Goal: Check status

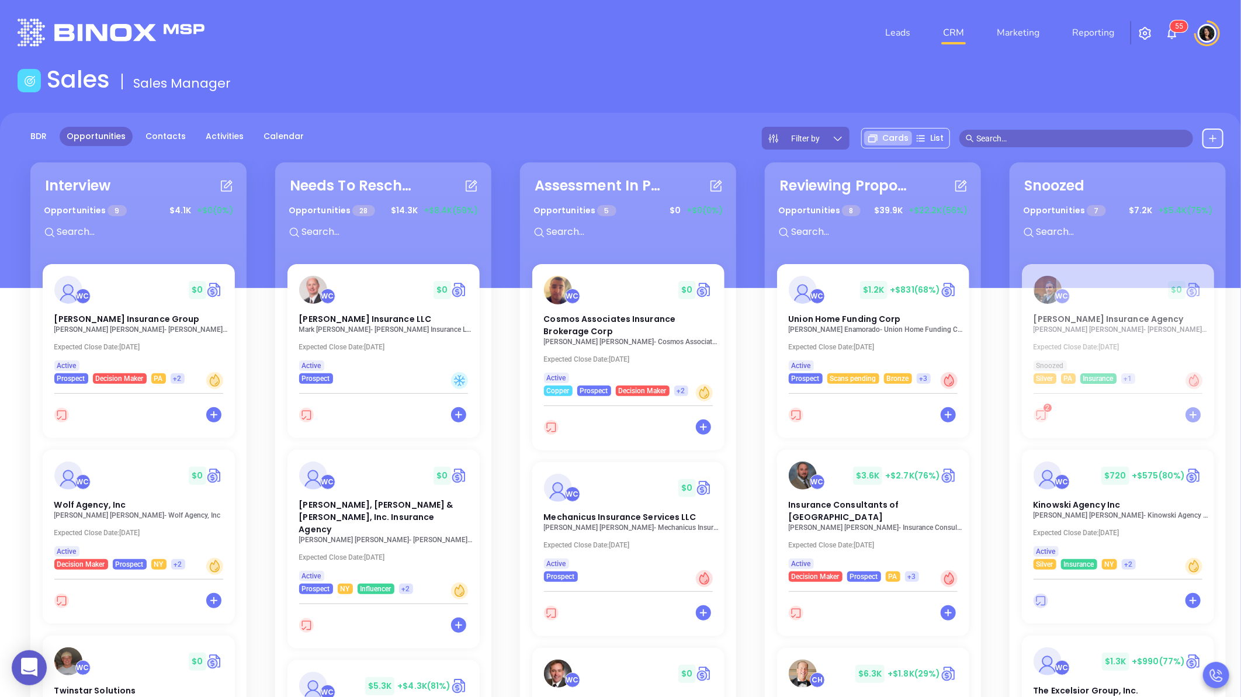
scroll to position [747, 0]
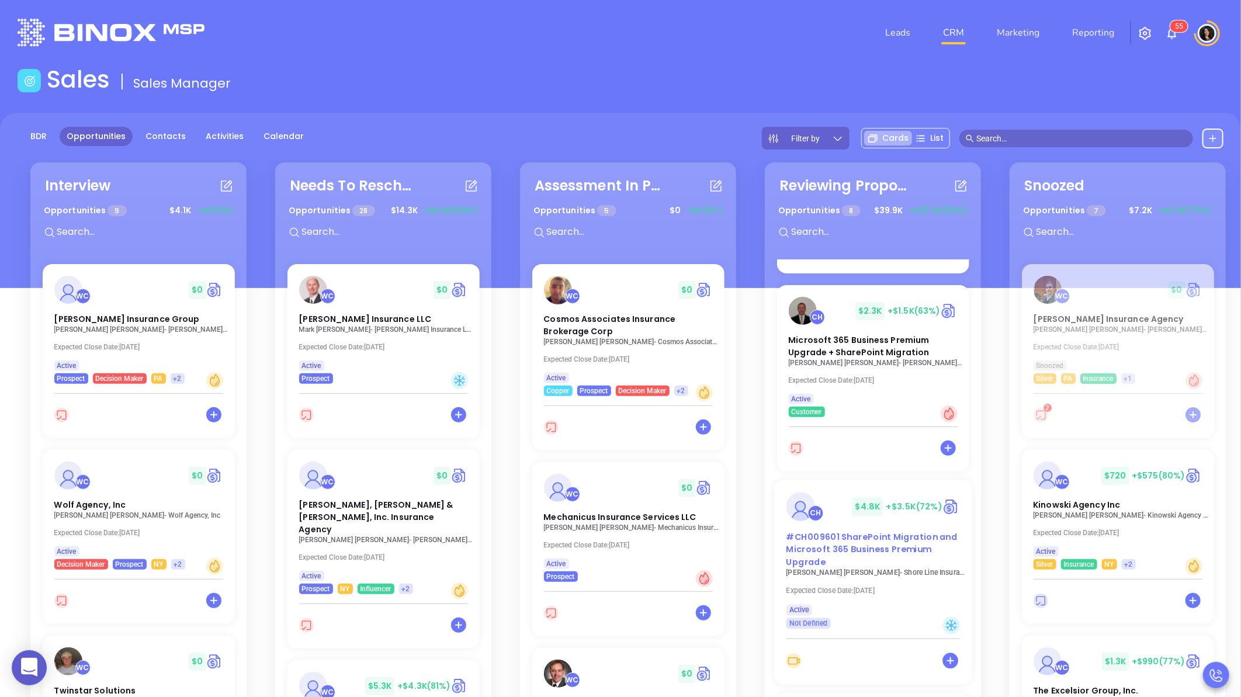
click at [839, 531] on span "#CH009601 SharePoint Migration and Microsoft 365 Business Premium Upgrade" at bounding box center [871, 549] width 171 height 37
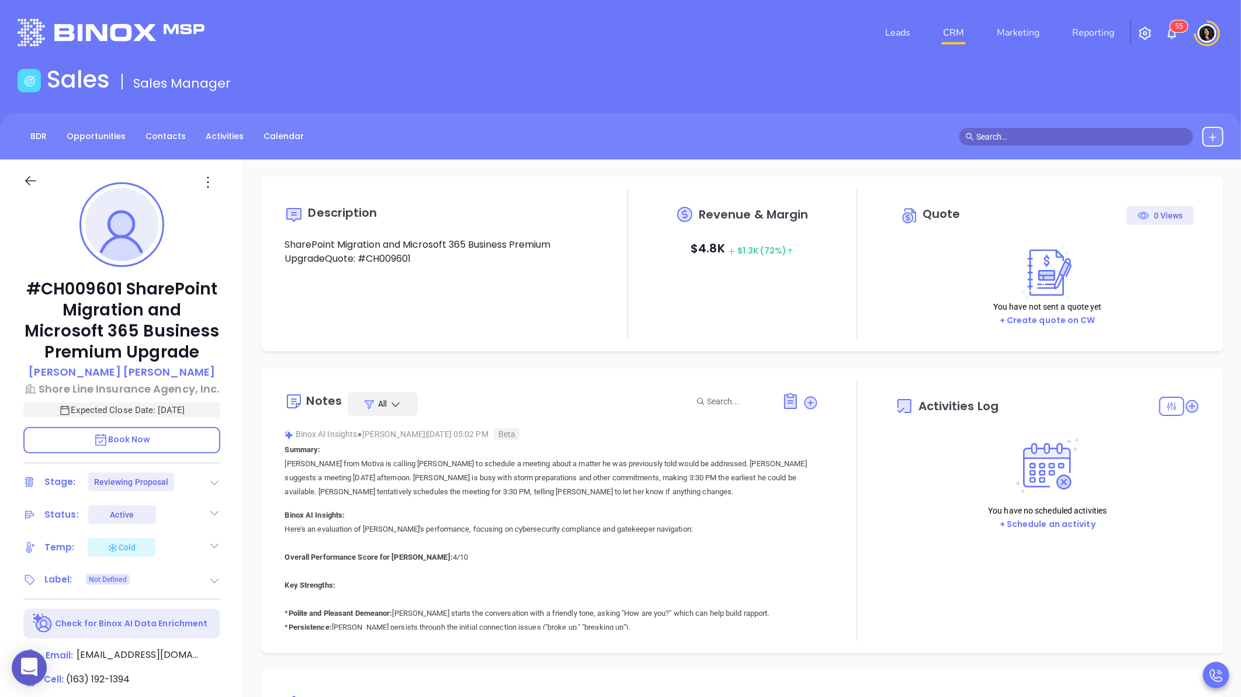
type input "[DATE]"
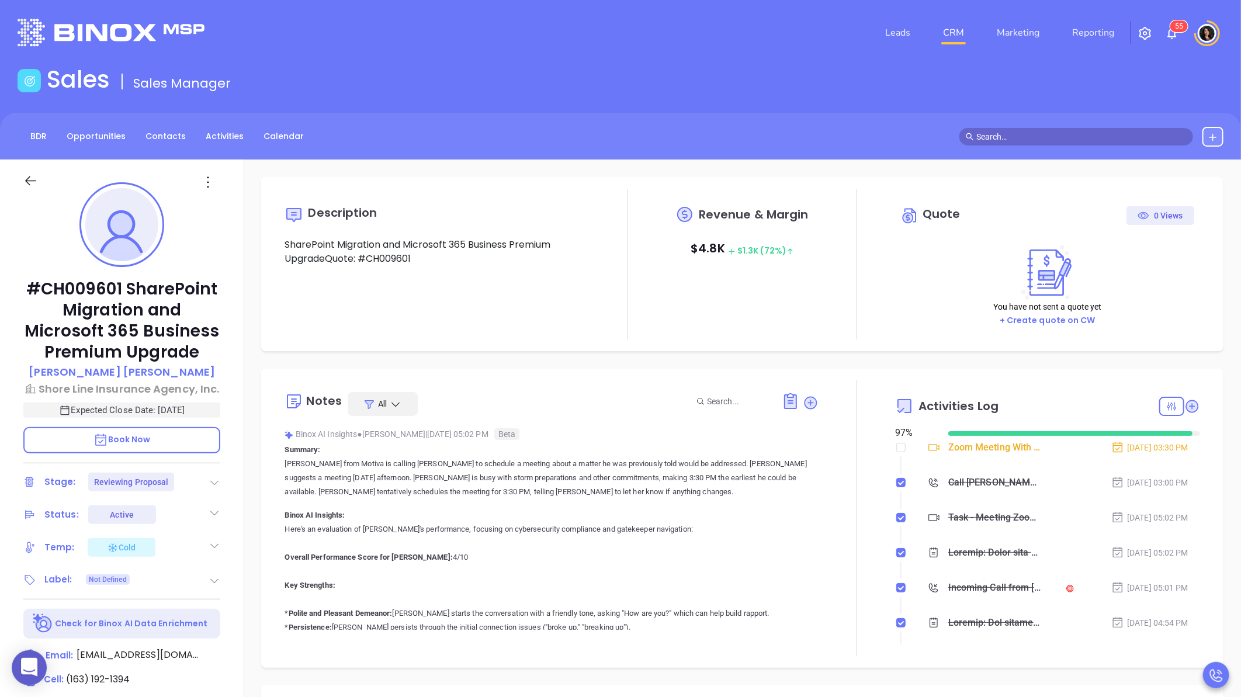
type input "[PERSON_NAME]"
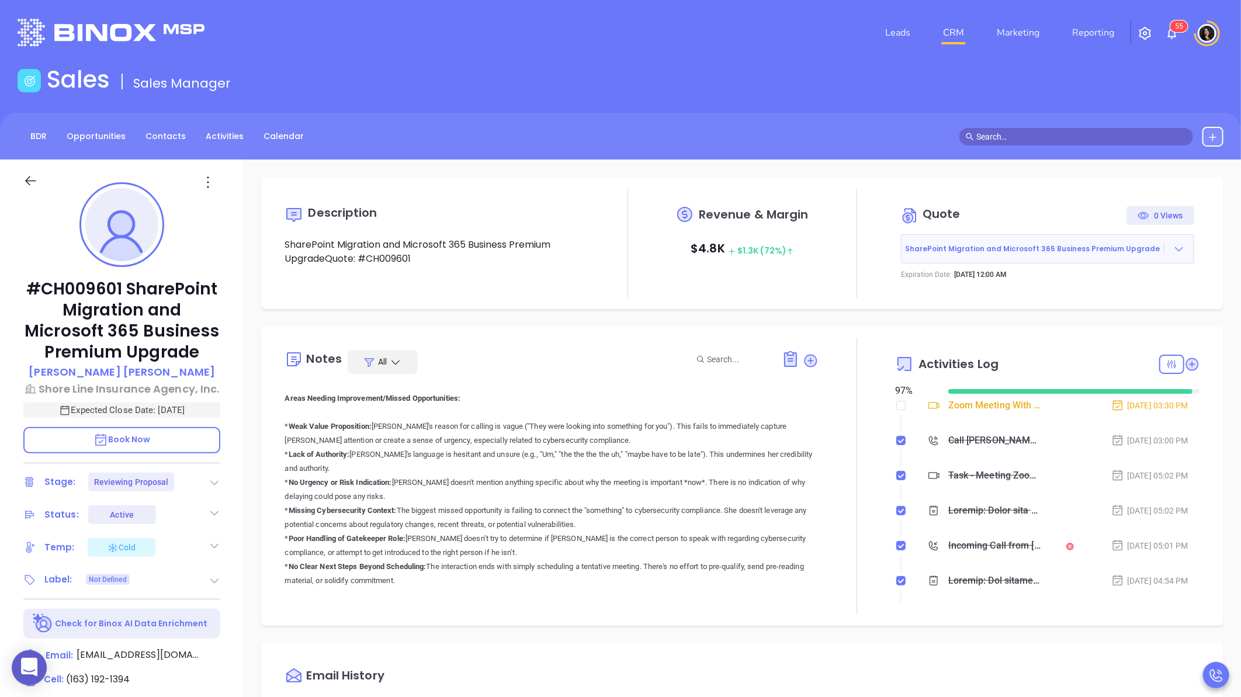
scroll to position [259, 0]
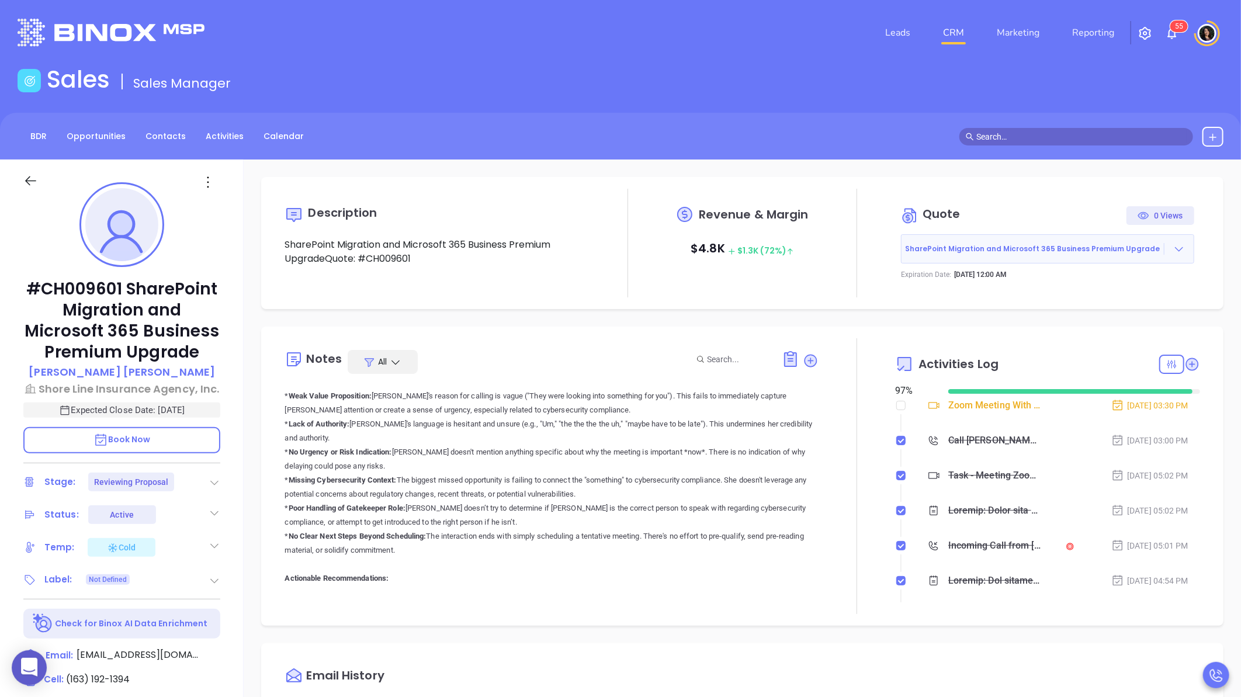
click at [247, 556] on div "Description SharePoint Migration and Microsoft 365 Business Premium UpgradeQuot…" at bounding box center [743, 569] width 998 height 818
click at [244, 572] on div "Description SharePoint Migration and Microsoft 365 Business Premium UpgradeQuot…" at bounding box center [743, 569] width 998 height 818
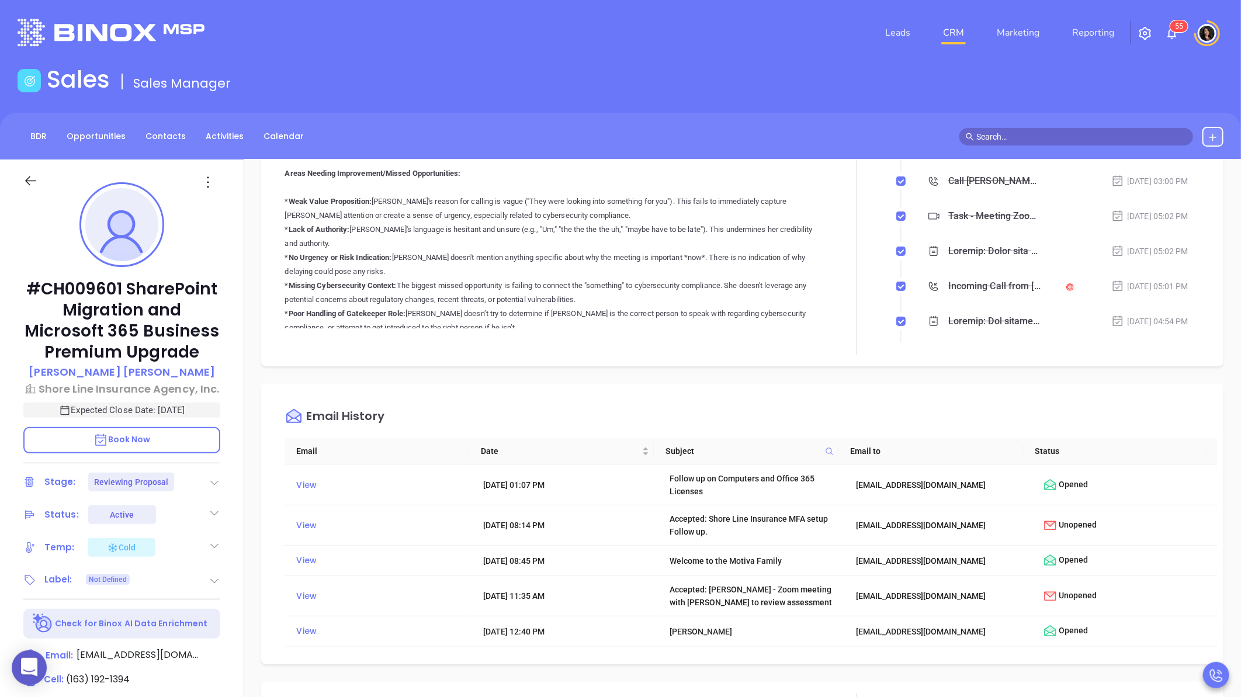
click at [323, 366] on div "Description SharePoint Migration and Microsoft 365 Business Premium UpgradeQuot…" at bounding box center [743, 569] width 998 height 818
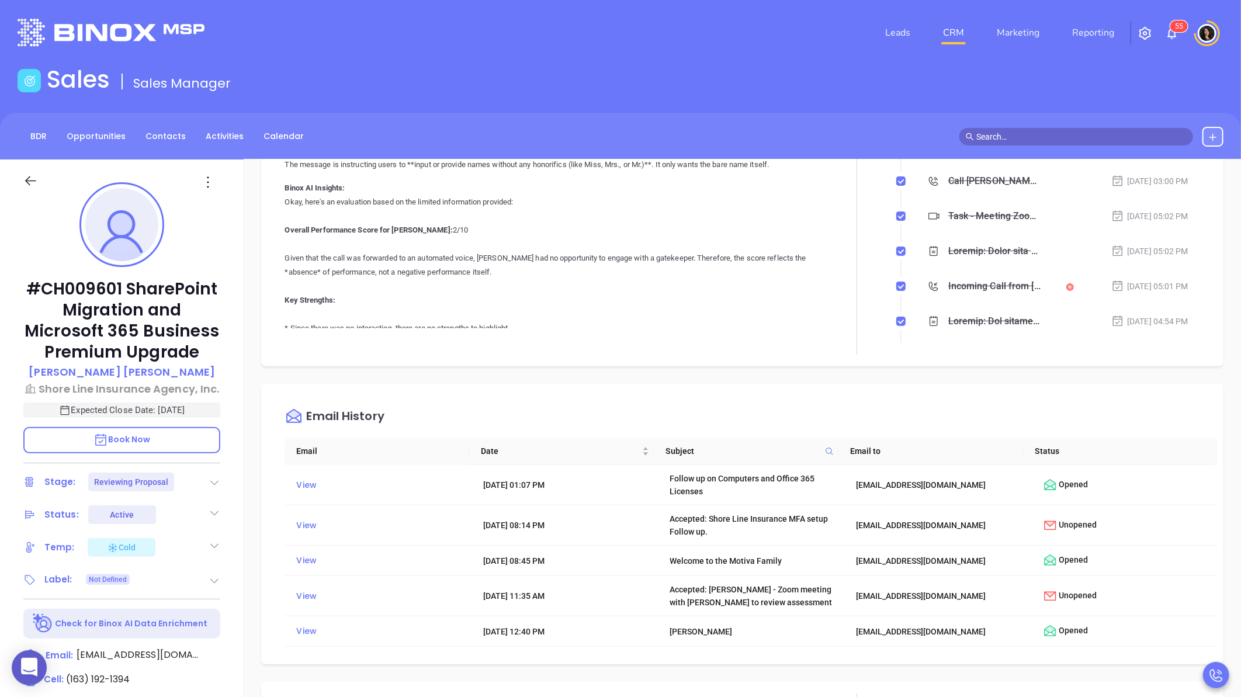
scroll to position [974, 0]
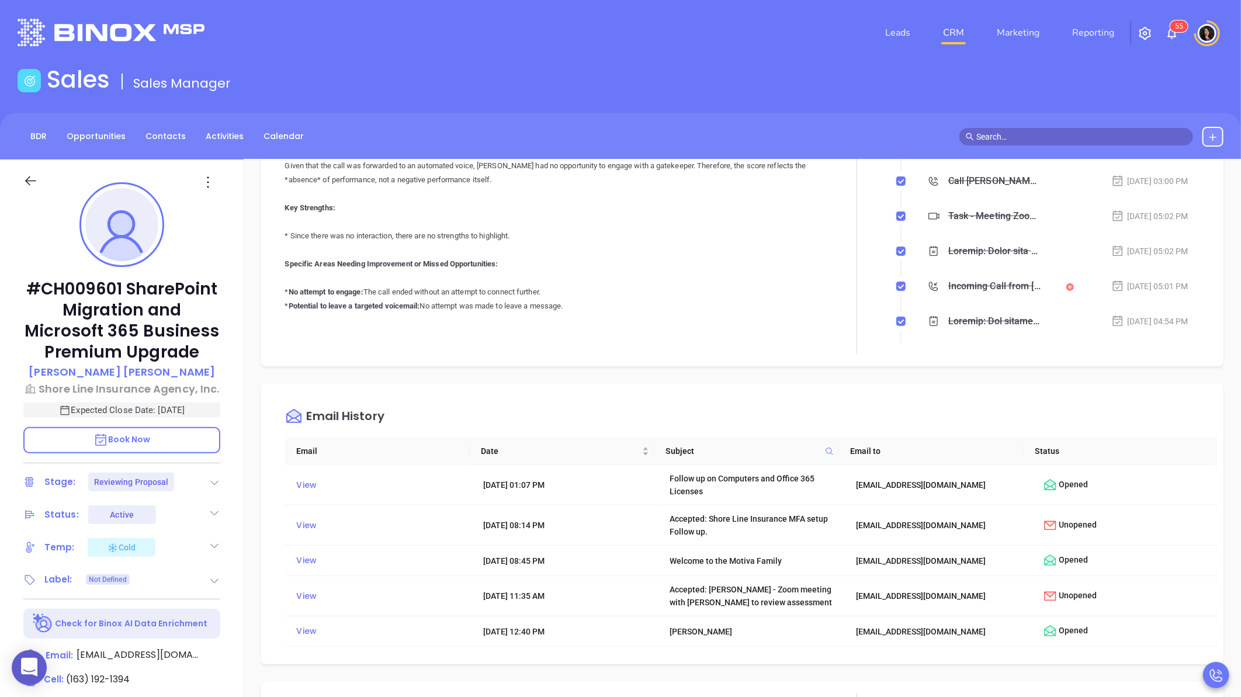
click at [363, 396] on div "Email History" at bounding box center [751, 417] width 933 height 42
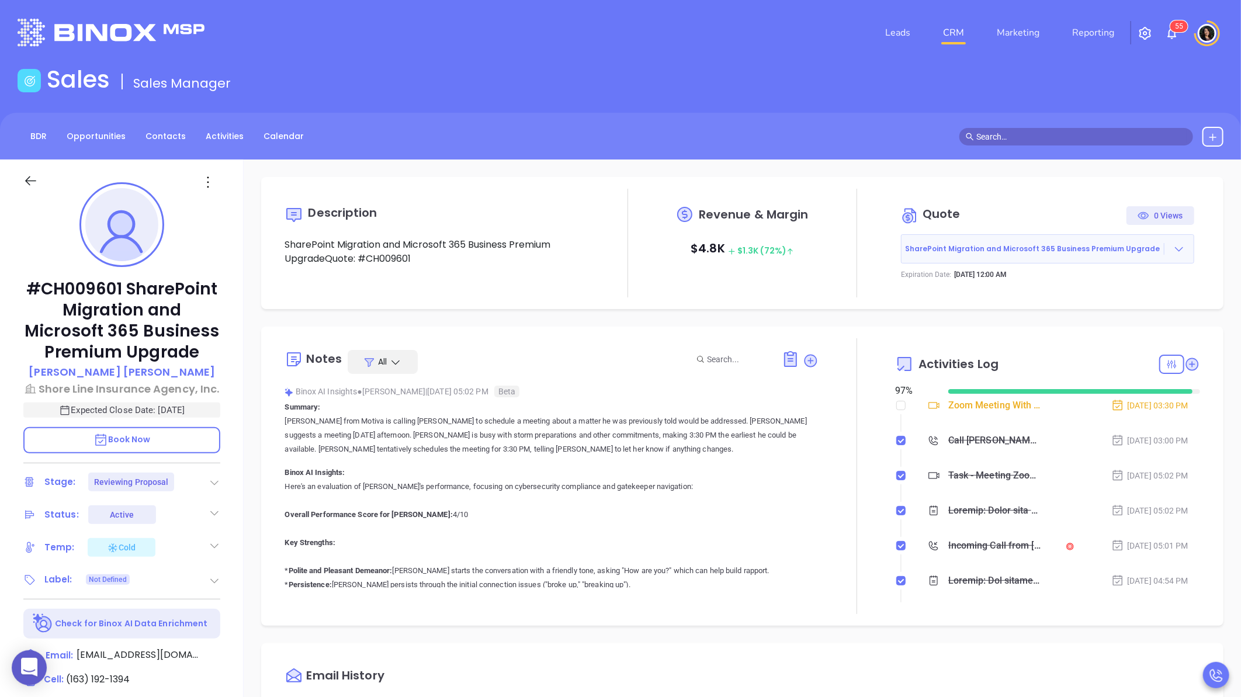
scroll to position [0, 0]
